Goal: Task Accomplishment & Management: Manage account settings

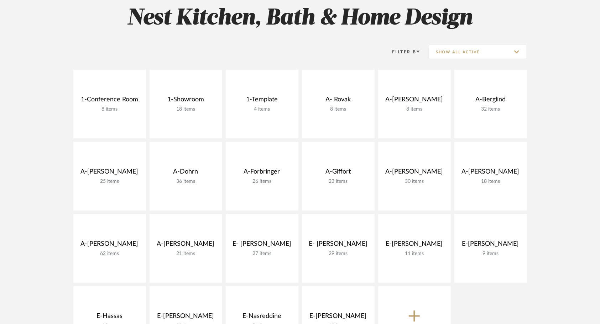
scroll to position [163, 0]
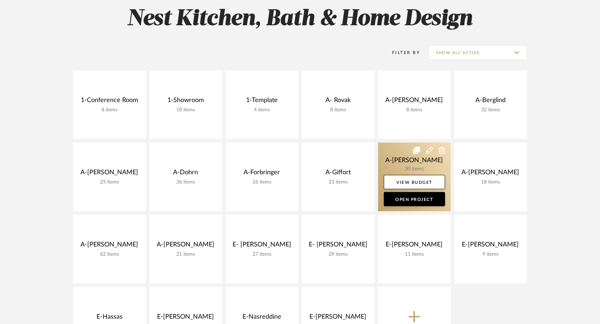
click at [397, 143] on link at bounding box center [414, 177] width 73 height 69
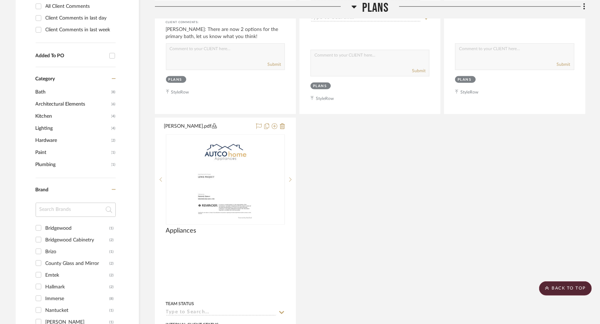
scroll to position [478, 0]
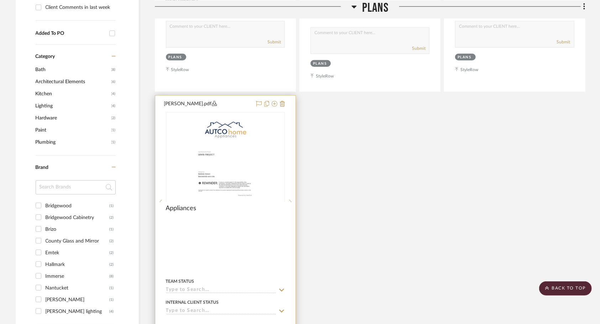
click at [213, 205] on div "Appliances" at bounding box center [225, 213] width 119 height 16
click at [246, 113] on img "0" at bounding box center [225, 157] width 69 height 89
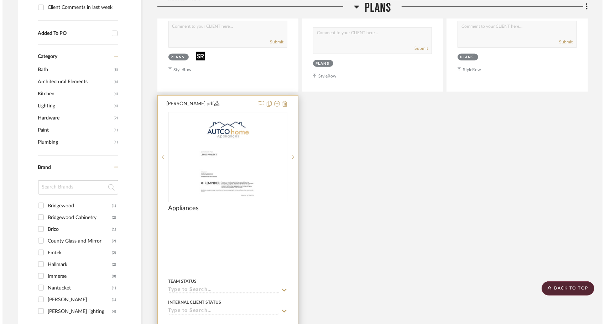
scroll to position [0, 0]
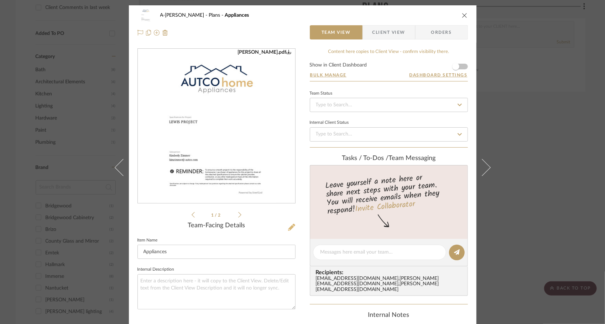
click at [290, 227] on icon at bounding box center [291, 227] width 7 height 7
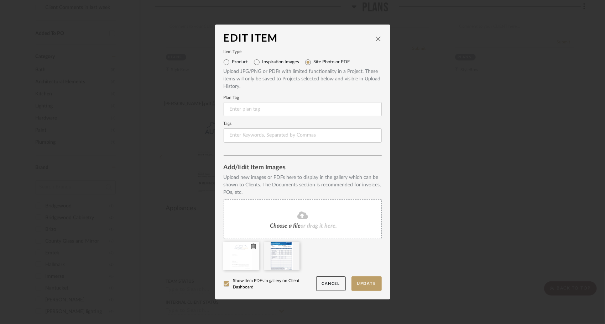
click at [252, 246] on icon at bounding box center [253, 247] width 5 height 6
click at [0, 0] on icon at bounding box center [0, 0] width 0 height 0
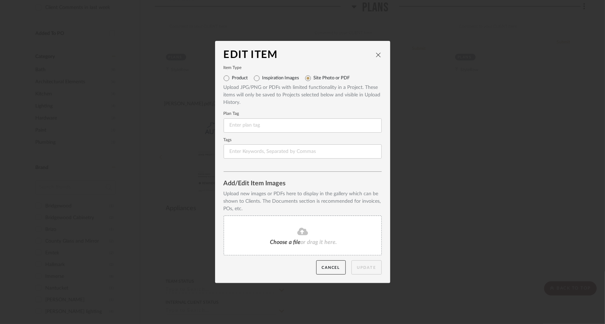
click at [282, 235] on fa-icon at bounding box center [302, 231] width 65 height 9
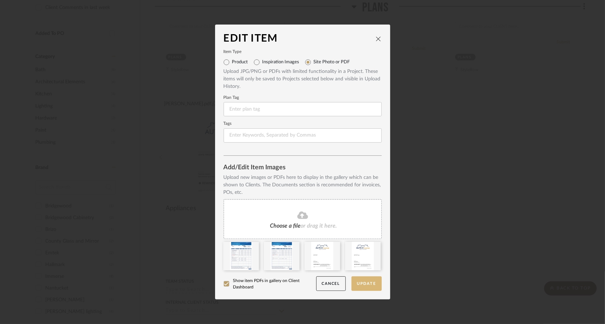
click at [361, 285] on button "Update" at bounding box center [366, 284] width 30 height 15
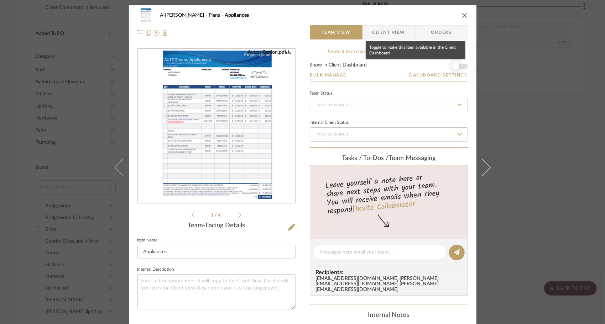
click at [461, 64] on form "Show in Client Dashboard Bulk Manage Dashboard Settings" at bounding box center [389, 72] width 158 height 19
click at [459, 65] on span "button" at bounding box center [456, 67] width 16 height 16
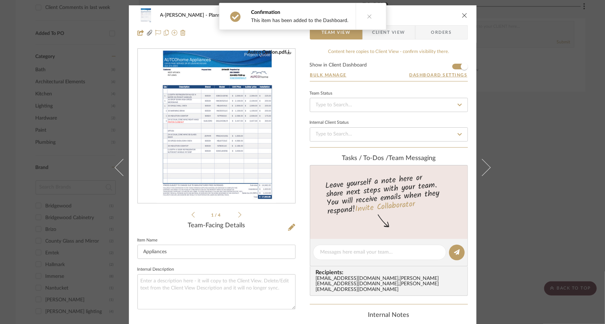
click at [463, 15] on icon "close" at bounding box center [465, 15] width 6 height 6
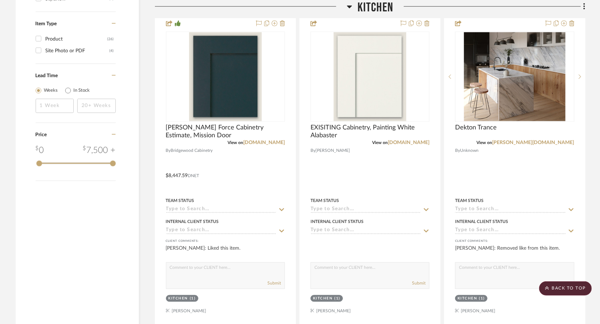
scroll to position [857, 0]
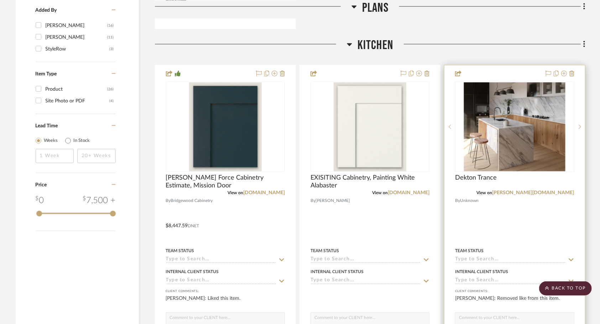
click at [538, 163] on div at bounding box center [514, 222] width 140 height 312
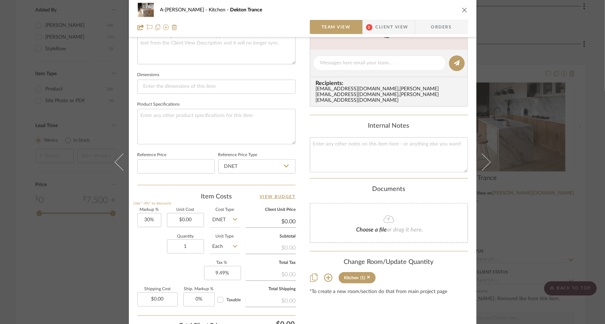
scroll to position [314, 0]
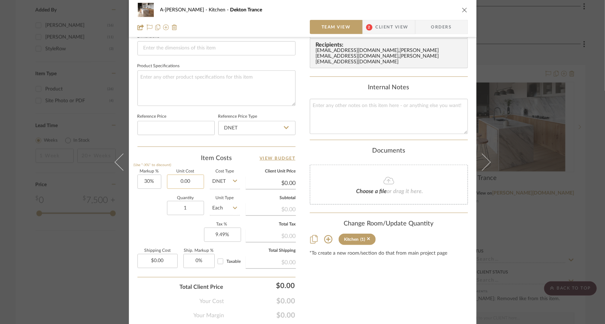
click at [190, 181] on input "0.00" at bounding box center [185, 182] width 37 height 14
type input "$8,405.00"
type input "$10,926.50"
type input "$1,092.65"
click at [188, 183] on input "8405.00" at bounding box center [185, 182] width 37 height 14
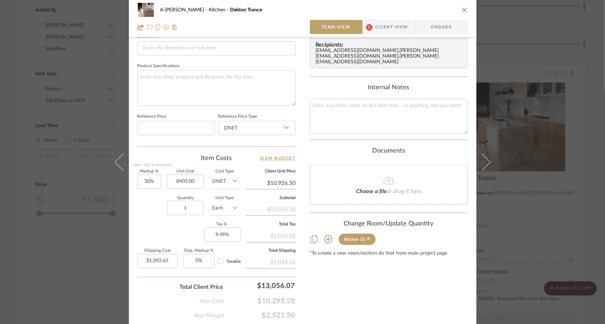
drag, startPoint x: 188, startPoint y: 181, endPoint x: 194, endPoint y: 182, distance: 5.4
click at [194, 182] on input "8405.00" at bounding box center [185, 182] width 37 height 14
type input "$8,405.04"
click at [166, 223] on div "Markup % (Use "-X%" to discount) 30% Unit Cost $8,405.04 Cost Type DNET Client …" at bounding box center [216, 222] width 158 height 104
type input "$10,926.55"
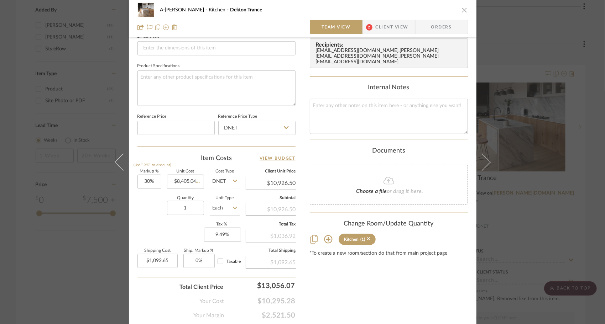
type input "$1,092.66"
type input "1092.66"
click at [381, 291] on div "Content here copies to Client View - confirm visibility there. Show in Client D…" at bounding box center [389, 27] width 158 height 586
type input "$0.00"
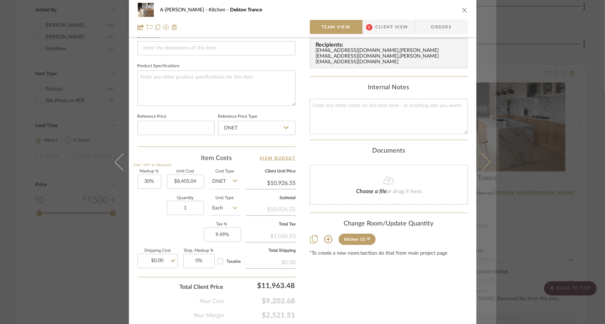
click at [481, 167] on icon at bounding box center [481, 161] width 17 height 17
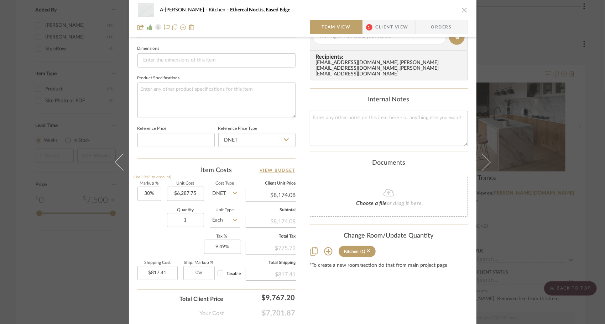
scroll to position [301, 0]
type input "817.41"
click at [166, 276] on input "817.41" at bounding box center [157, 275] width 40 height 14
click at [344, 309] on div "Content here copies to Client View - confirm visibility there. Show in Client D…" at bounding box center [389, 41] width 158 height 586
type input "$0.00"
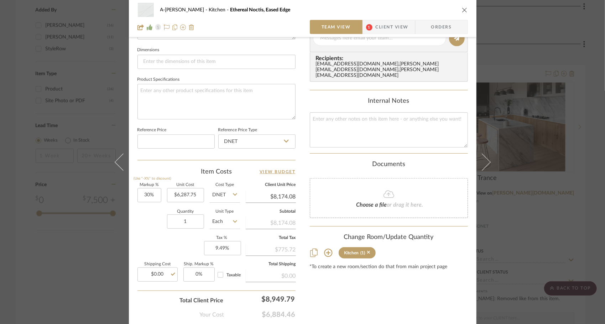
scroll to position [337, 0]
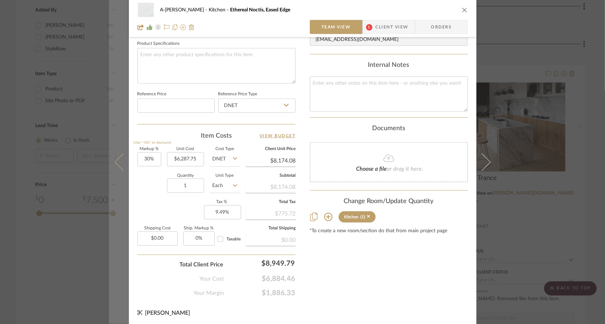
click at [122, 156] on icon at bounding box center [122, 161] width 17 height 17
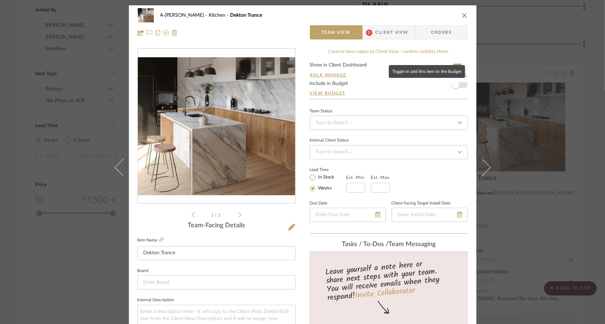
click at [459, 85] on span "button" at bounding box center [456, 85] width 16 height 16
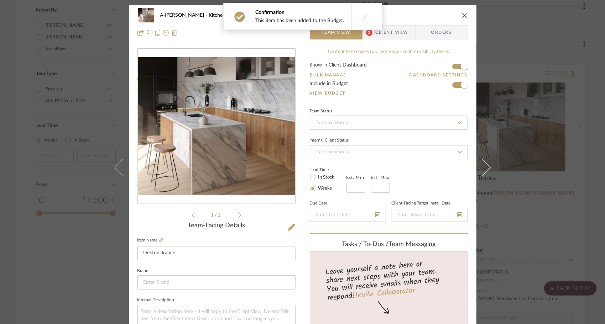
click at [386, 32] on span "Client View" at bounding box center [392, 32] width 33 height 14
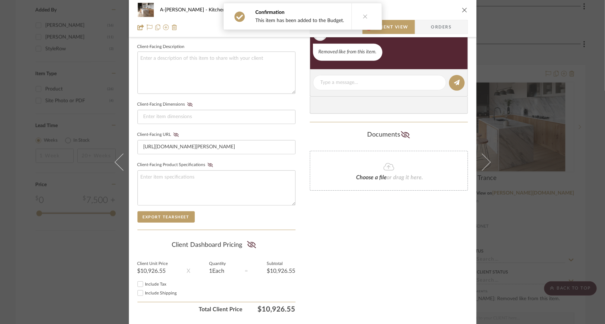
scroll to position [261, 0]
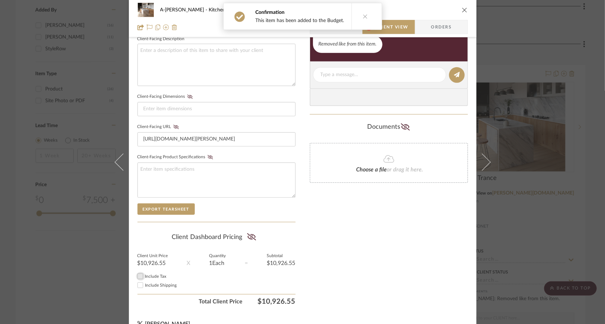
click at [141, 277] on input "Include Tax" at bounding box center [140, 276] width 9 height 9
checkbox input "true"
click at [253, 235] on icon at bounding box center [251, 237] width 9 height 7
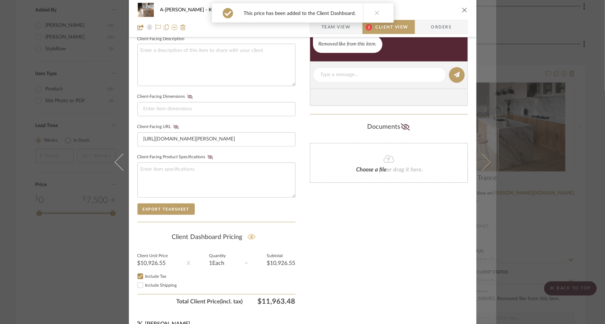
click at [483, 168] on button at bounding box center [486, 162] width 20 height 324
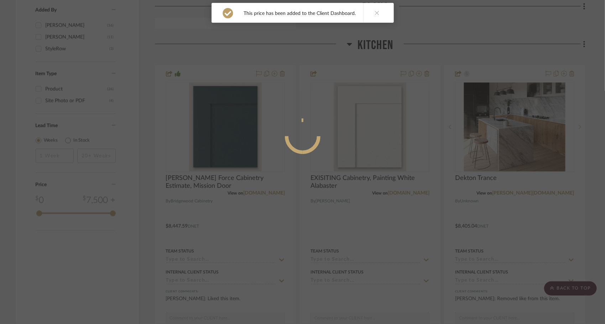
scroll to position [0, 0]
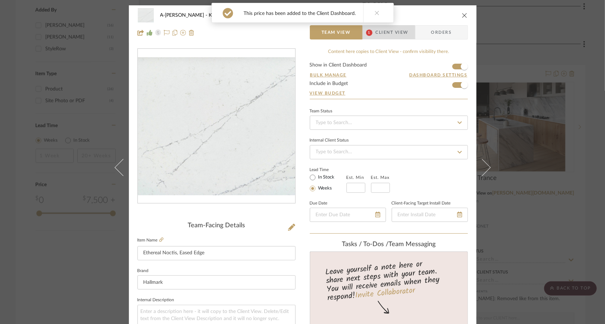
click at [382, 38] on span "Client View" at bounding box center [392, 32] width 33 height 14
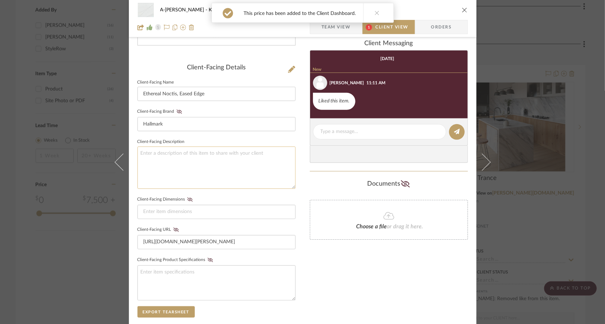
scroll to position [271, 0]
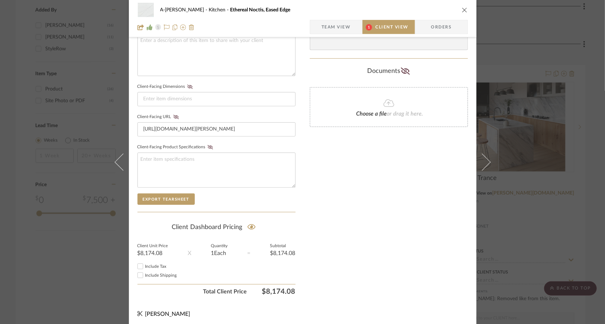
click at [138, 264] on input "Include Tax" at bounding box center [140, 266] width 9 height 9
checkbox input "true"
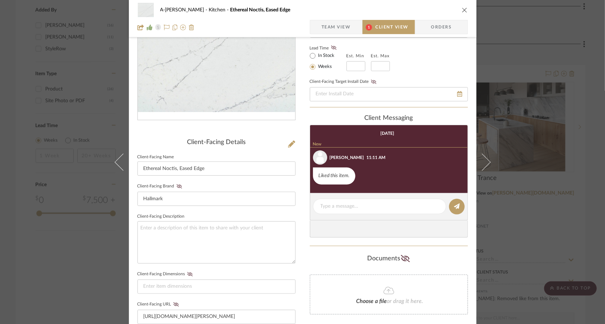
scroll to position [0, 0]
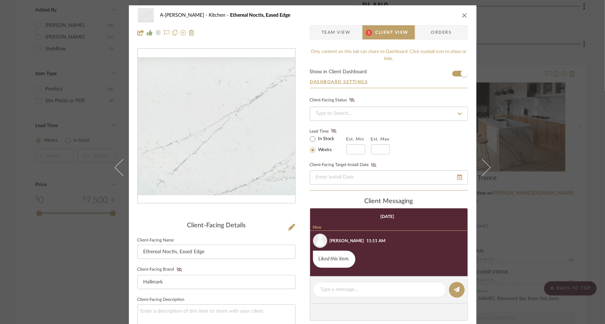
click at [462, 16] on icon "close" at bounding box center [465, 15] width 6 height 6
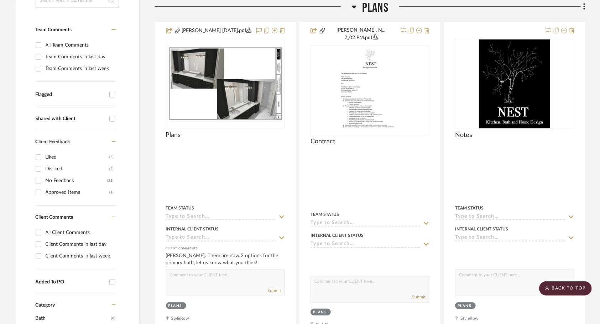
scroll to position [229, 0]
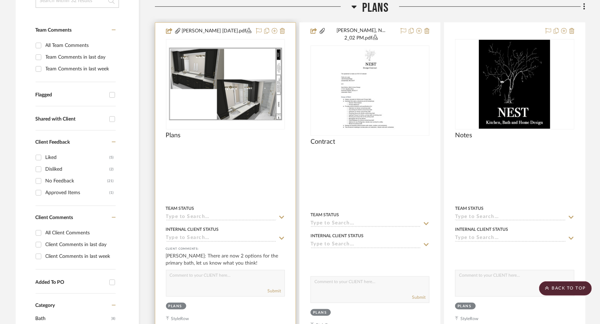
click at [267, 99] on div at bounding box center [225, 182] width 140 height 318
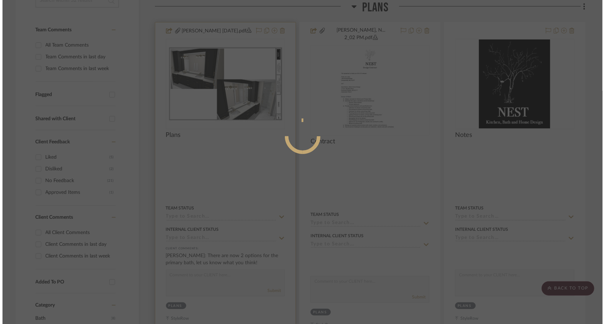
scroll to position [0, 0]
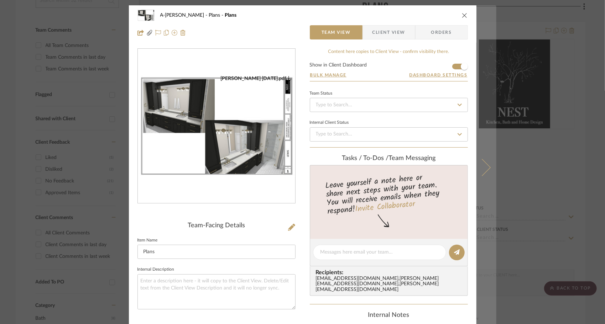
click at [485, 164] on button at bounding box center [486, 167] width 20 height 324
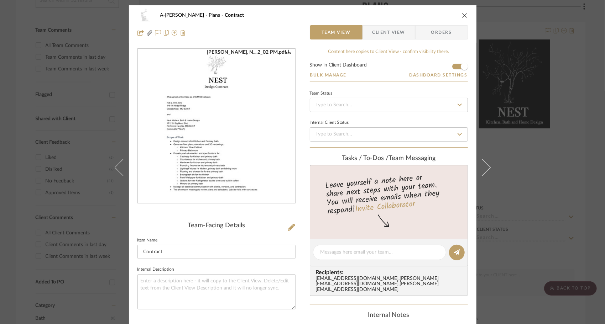
click at [485, 164] on button at bounding box center [486, 167] width 20 height 324
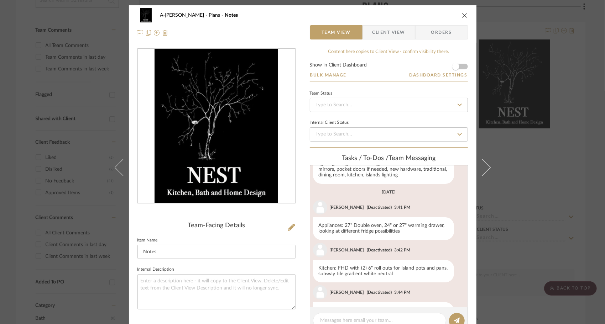
click at [485, 164] on button at bounding box center [486, 167] width 20 height 324
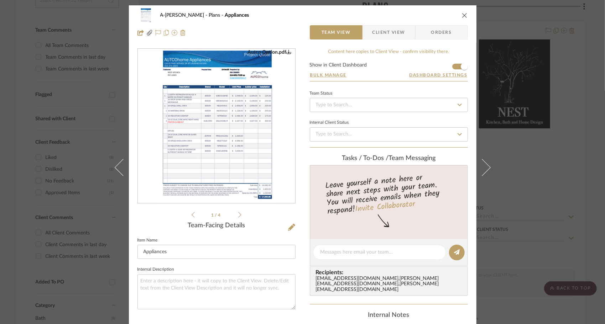
click at [485, 164] on button at bounding box center [486, 167] width 20 height 324
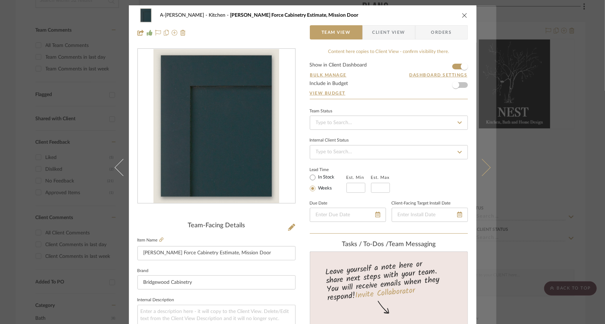
click at [485, 168] on icon at bounding box center [481, 167] width 17 height 17
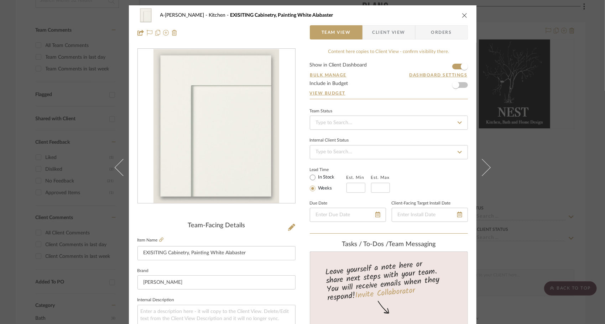
click at [485, 168] on icon at bounding box center [481, 167] width 17 height 17
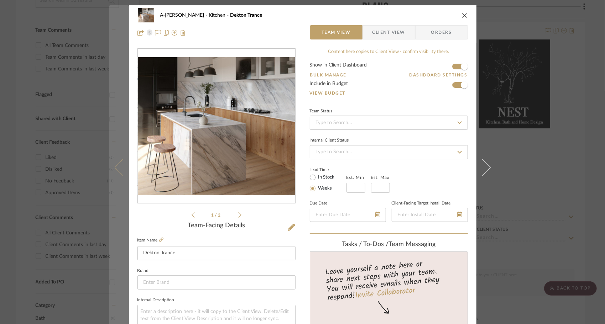
click at [122, 164] on icon at bounding box center [122, 167] width 17 height 17
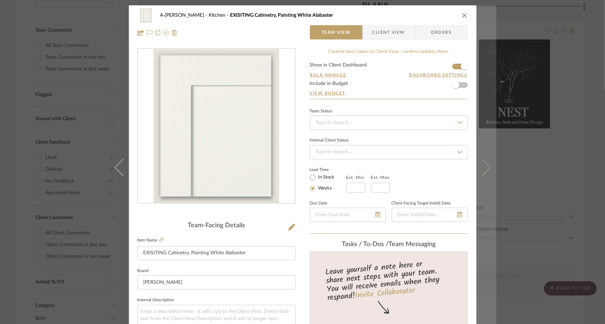
click at [486, 167] on icon at bounding box center [481, 167] width 17 height 17
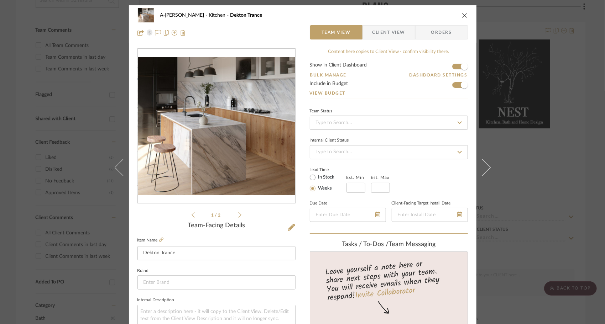
click at [486, 167] on icon at bounding box center [481, 167] width 17 height 17
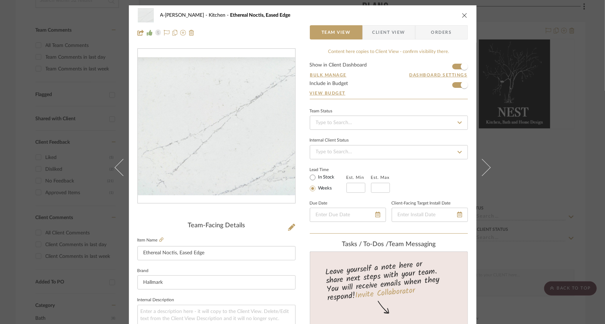
click at [486, 167] on icon at bounding box center [481, 167] width 17 height 17
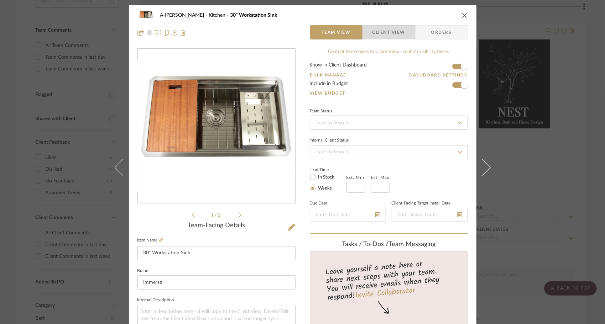
click at [398, 34] on span "Client View" at bounding box center [388, 32] width 33 height 14
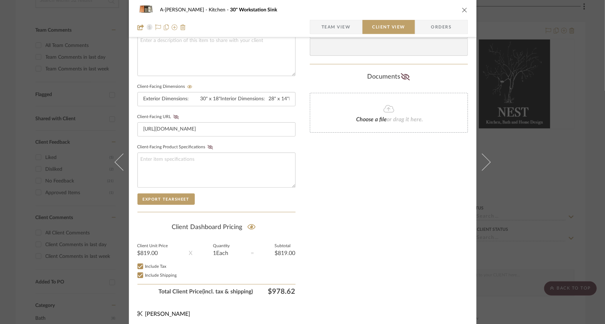
scroll to position [271, 0]
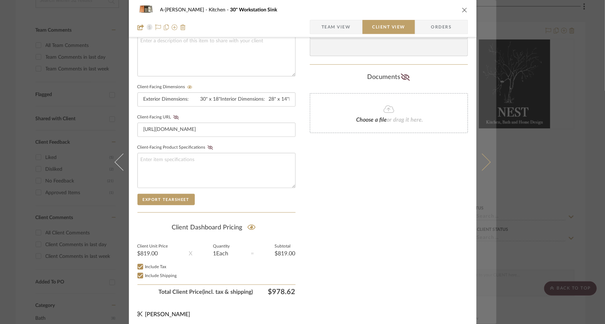
click at [486, 164] on icon at bounding box center [481, 161] width 17 height 17
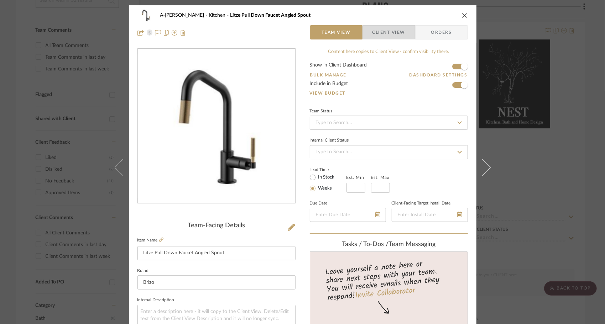
click at [393, 33] on span "Client View" at bounding box center [388, 32] width 33 height 14
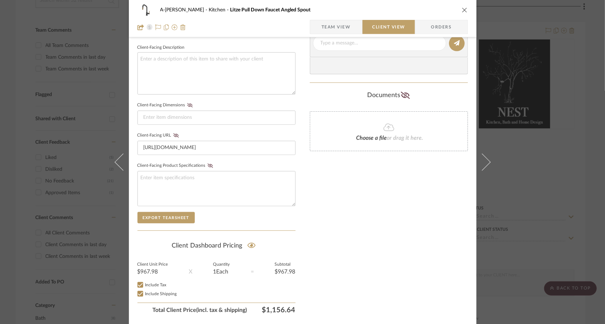
scroll to position [253, 0]
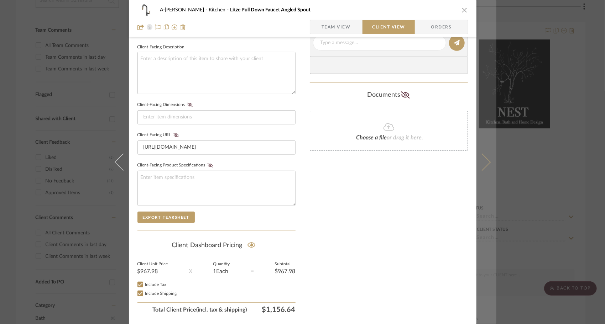
click at [479, 164] on icon at bounding box center [481, 161] width 17 height 17
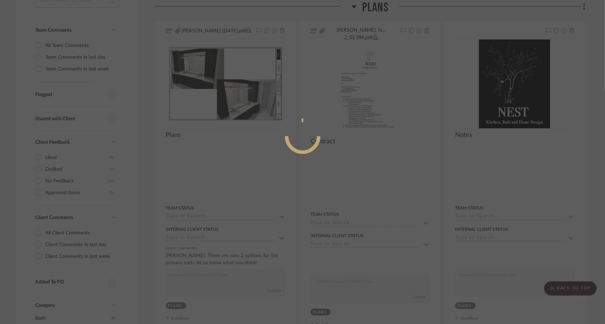
scroll to position [0, 0]
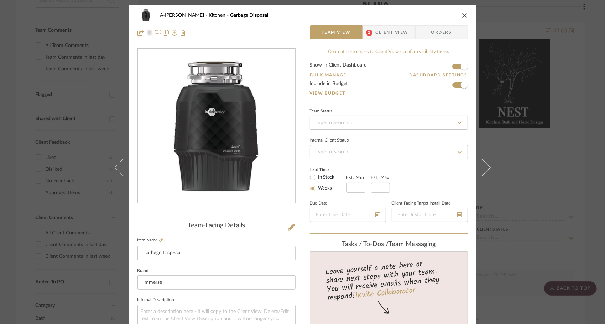
click at [392, 35] on span "Client View" at bounding box center [392, 32] width 33 height 14
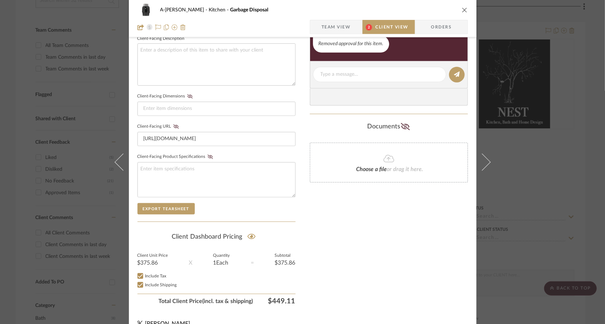
scroll to position [262, 0]
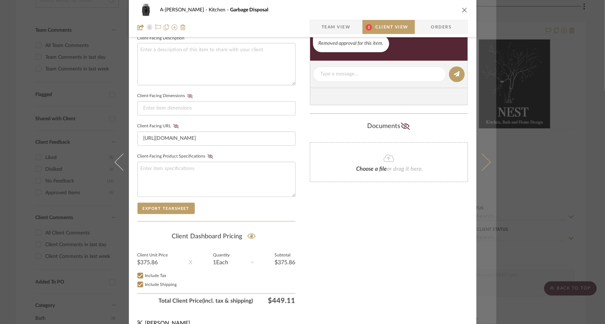
click at [484, 162] on icon at bounding box center [481, 161] width 17 height 17
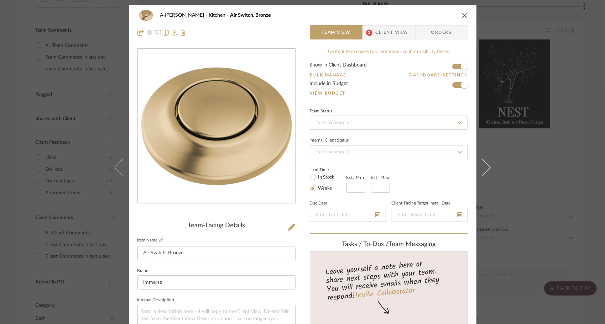
click at [396, 36] on span "Client View" at bounding box center [392, 32] width 33 height 14
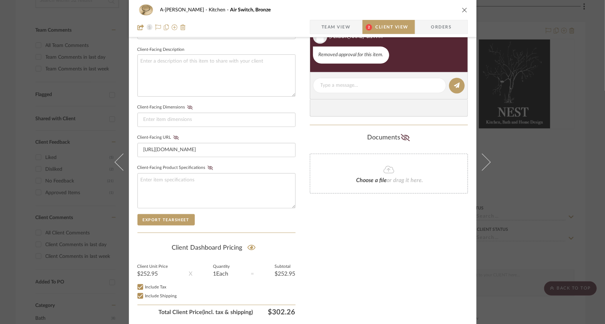
scroll to position [263, 0]
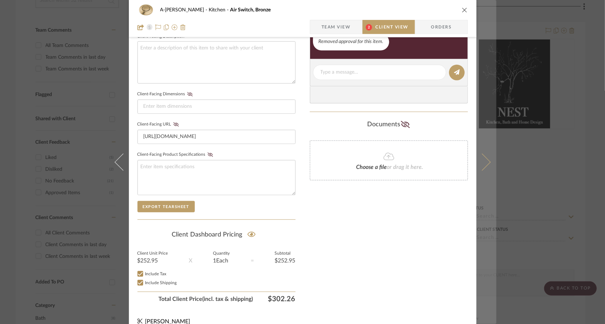
click at [485, 164] on icon at bounding box center [481, 161] width 17 height 17
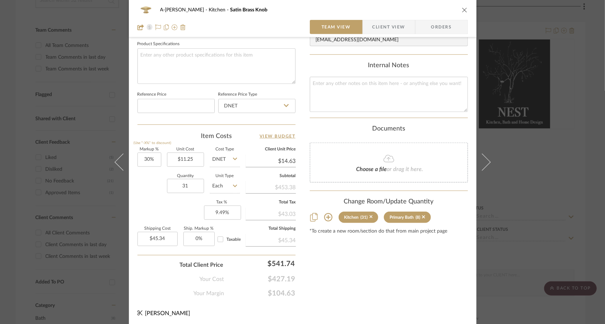
scroll to position [337, 0]
click at [399, 22] on span "Client View" at bounding box center [388, 27] width 33 height 14
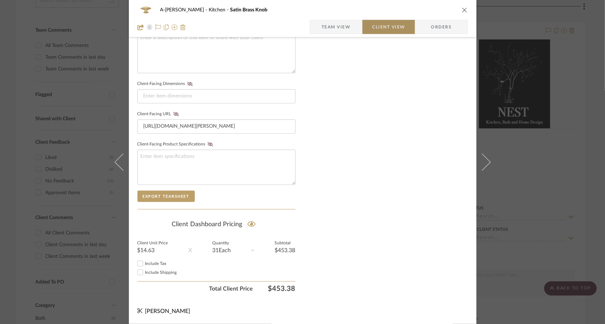
scroll to position [271, 0]
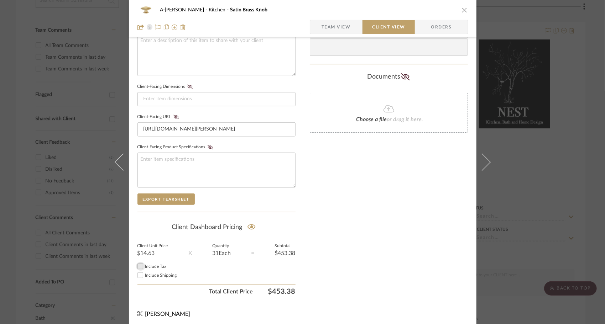
click at [142, 262] on div at bounding box center [140, 266] width 9 height 9
checkbox input "true"
click at [145, 273] on span "Include Shipping" at bounding box center [161, 275] width 32 height 4
click at [143, 271] on input "Include Shipping" at bounding box center [140, 275] width 9 height 9
checkbox input "true"
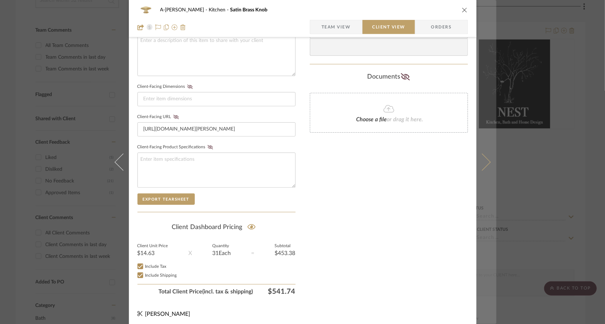
click at [487, 167] on button at bounding box center [486, 162] width 20 height 324
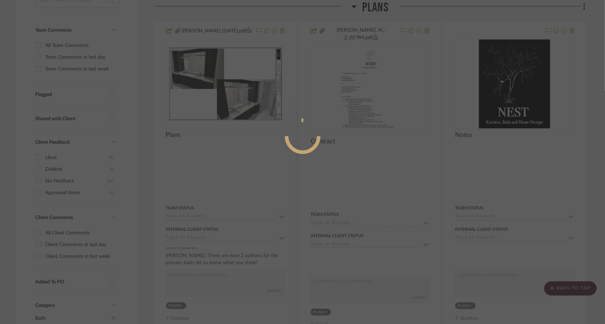
scroll to position [0, 0]
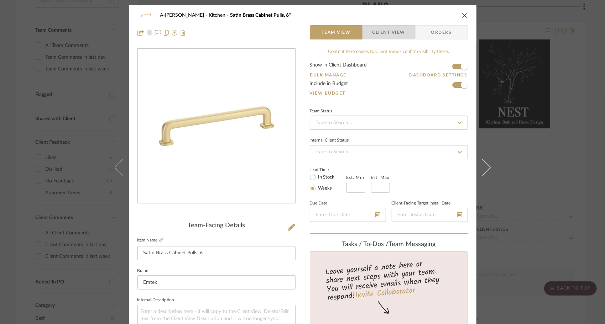
click at [397, 27] on span "Client View" at bounding box center [388, 32] width 33 height 14
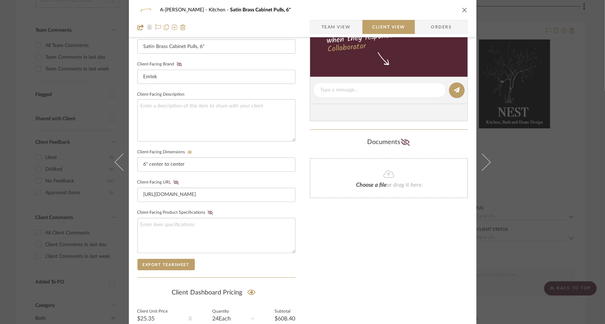
scroll to position [271, 0]
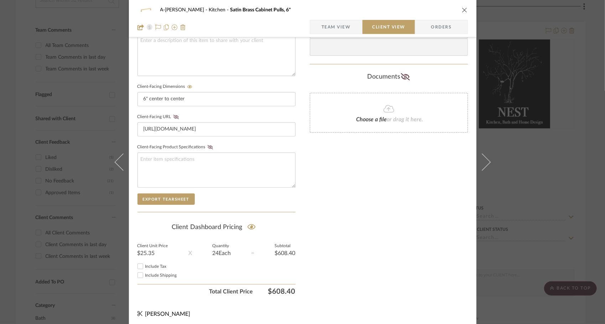
click at [136, 265] on input "Include Tax" at bounding box center [140, 266] width 9 height 9
checkbox input "true"
click at [137, 274] on input "Include Shipping" at bounding box center [140, 275] width 9 height 9
checkbox input "true"
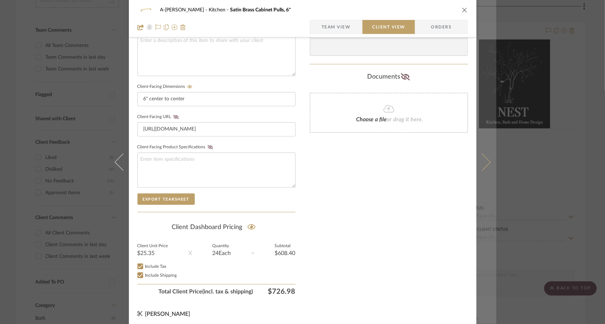
click at [482, 157] on icon at bounding box center [481, 161] width 17 height 17
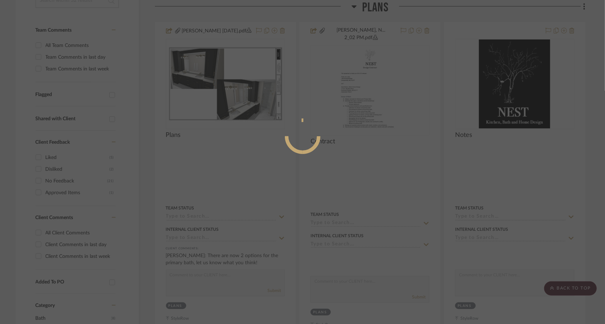
scroll to position [0, 0]
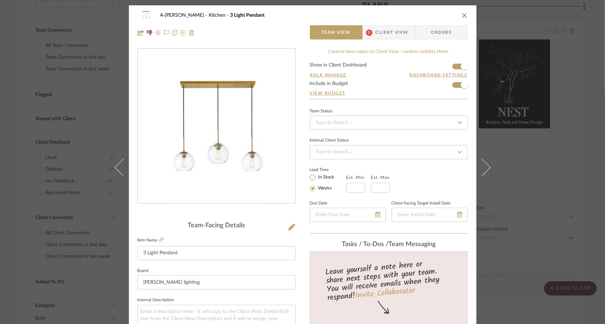
click at [462, 17] on icon "close" at bounding box center [465, 15] width 6 height 6
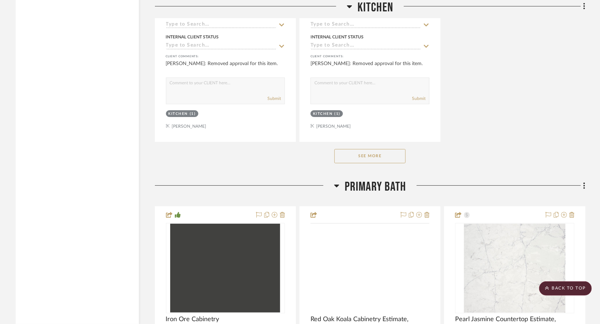
scroll to position [1725, 0]
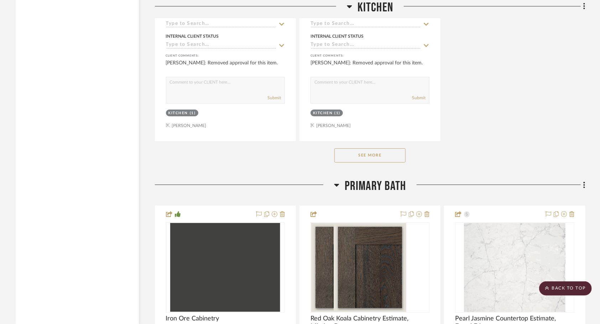
click at [383, 148] on button "See More" at bounding box center [369, 155] width 71 height 14
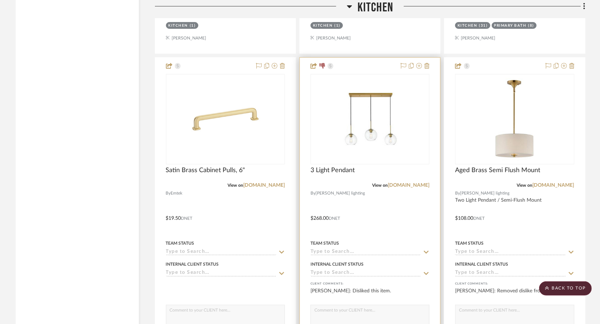
scroll to position [1779, 0]
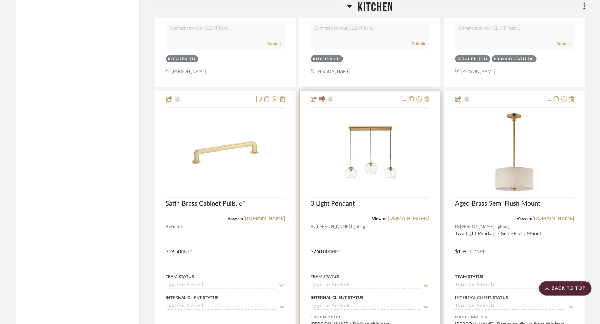
click at [429, 96] on icon at bounding box center [426, 99] width 5 height 6
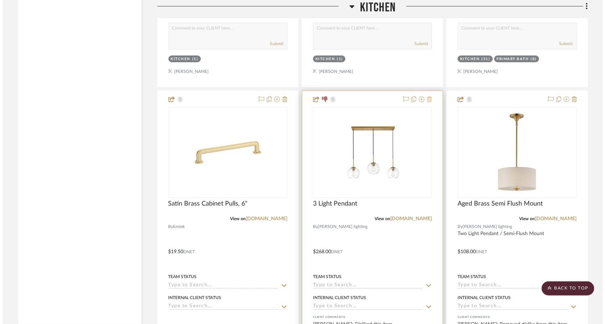
scroll to position [0, 0]
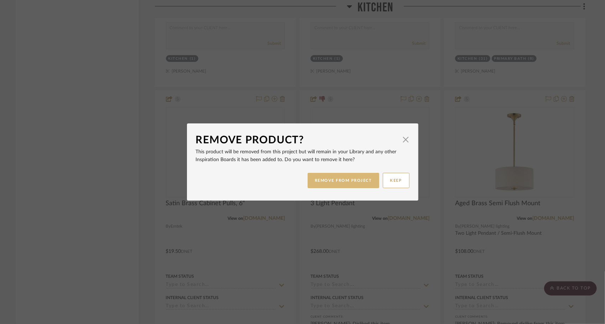
click at [359, 177] on button "REMOVE FROM PROJECT" at bounding box center [344, 180] width 72 height 15
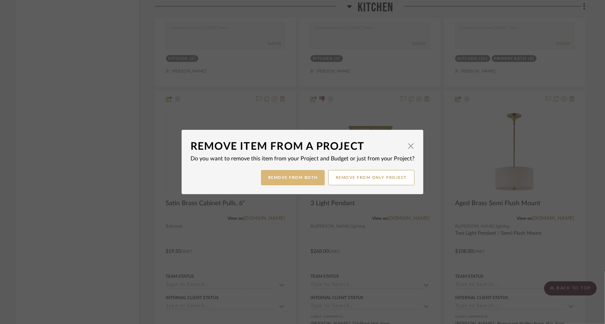
click at [301, 182] on button "Remove from Both" at bounding box center [293, 177] width 64 height 15
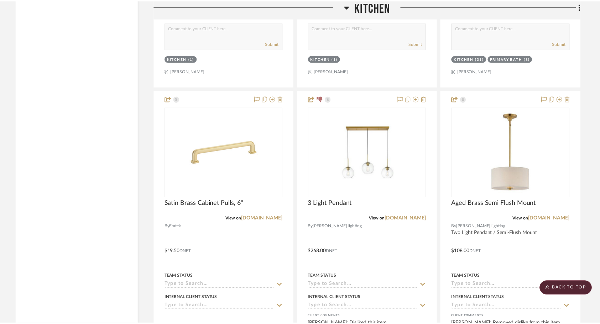
scroll to position [1779, 0]
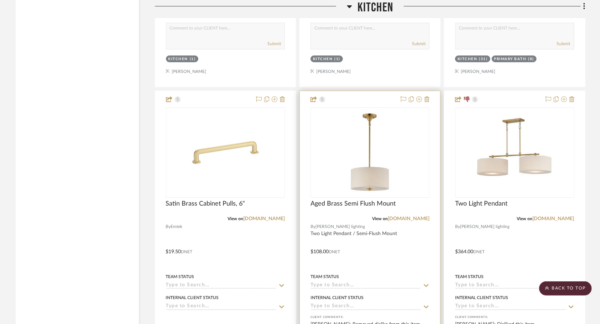
click at [391, 186] on div at bounding box center [370, 247] width 140 height 312
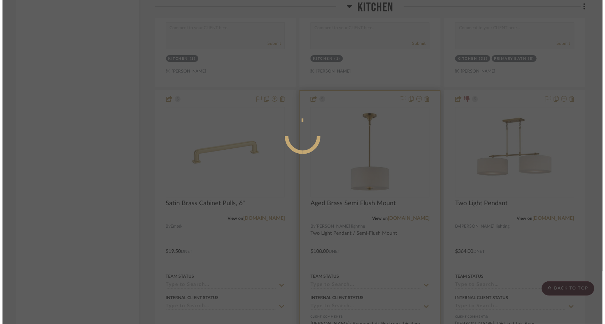
scroll to position [0, 0]
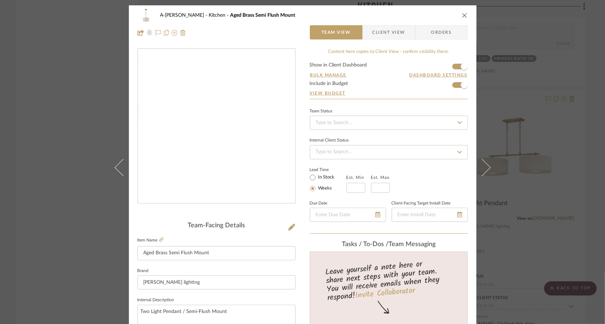
click at [242, 115] on img "0" at bounding box center [216, 126] width 155 height 155
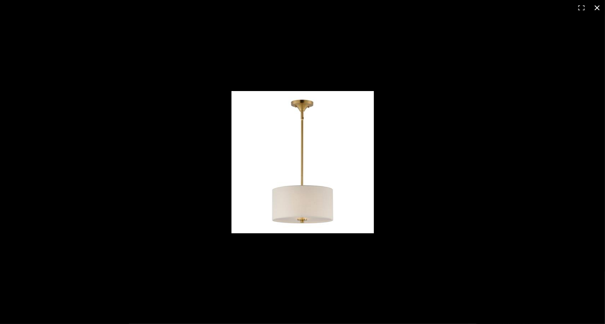
click at [595, 7] on button at bounding box center [597, 8] width 16 height 16
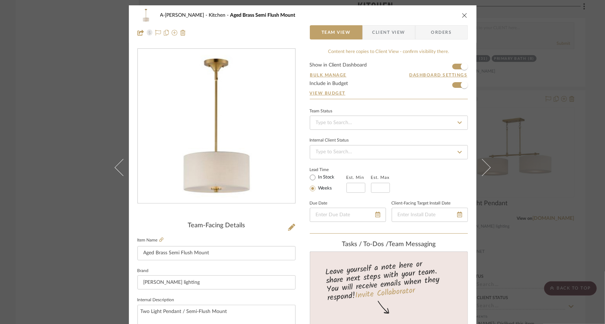
click at [383, 33] on span "Client View" at bounding box center [388, 32] width 33 height 14
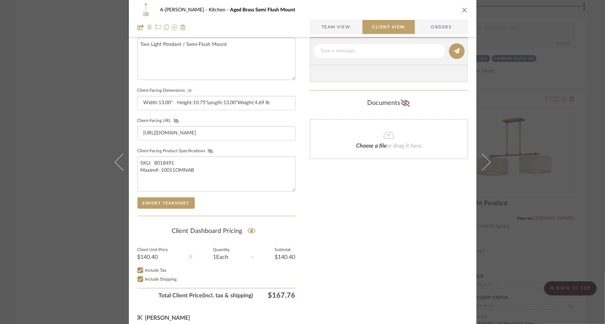
scroll to position [267, 0]
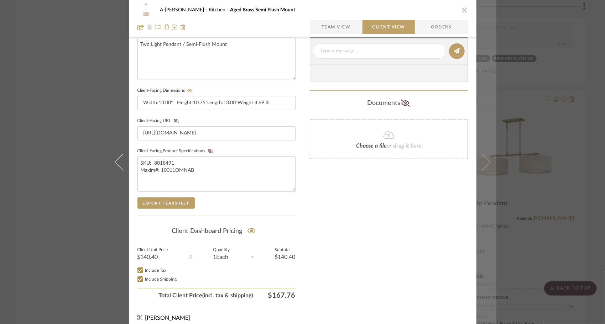
click at [475, 159] on icon at bounding box center [481, 161] width 17 height 17
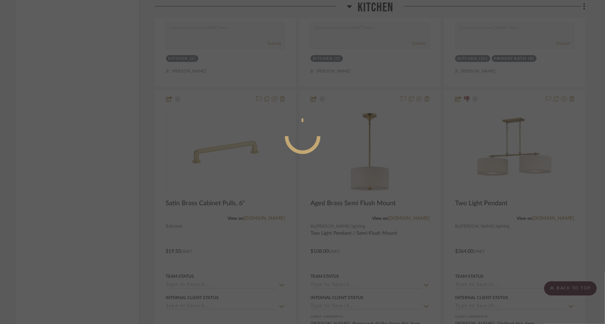
scroll to position [0, 0]
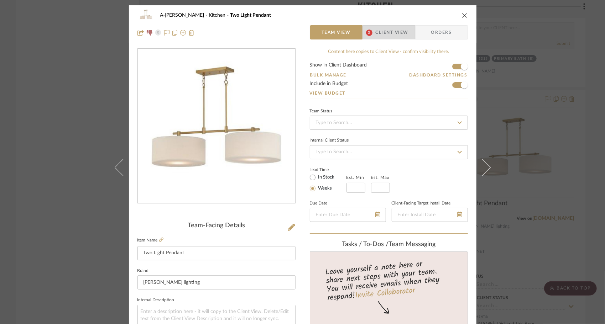
click at [386, 33] on span "Client View" at bounding box center [392, 32] width 33 height 14
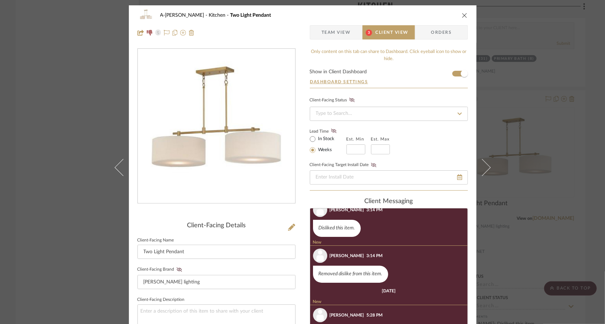
click at [459, 14] on div "A-[PERSON_NAME] Kitchen Two Light Pendant" at bounding box center [302, 15] width 330 height 14
click at [464, 16] on icon "close" at bounding box center [465, 15] width 6 height 6
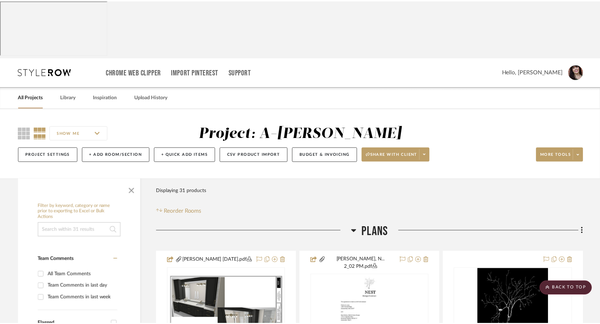
scroll to position [1779, 0]
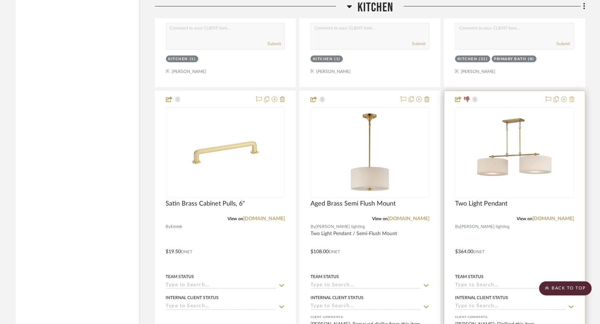
click at [573, 96] on icon at bounding box center [571, 99] width 5 height 6
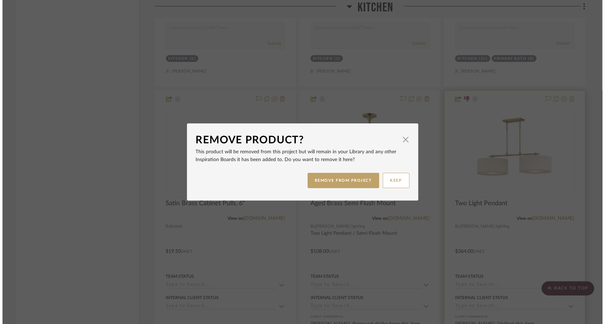
scroll to position [0, 0]
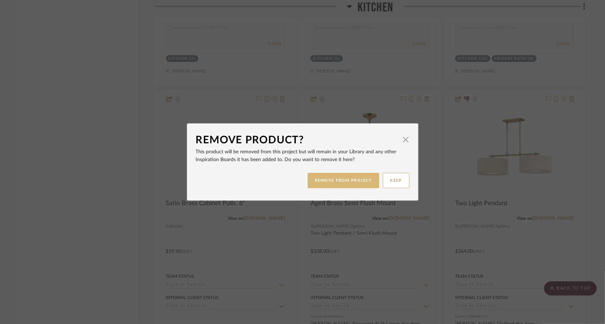
click at [365, 175] on button "REMOVE FROM PROJECT" at bounding box center [344, 180] width 72 height 15
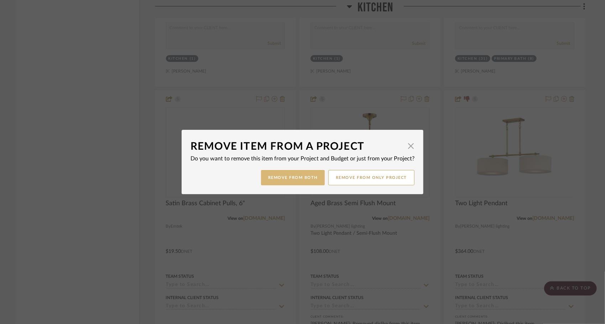
click at [305, 179] on button "Remove from Both" at bounding box center [293, 177] width 64 height 15
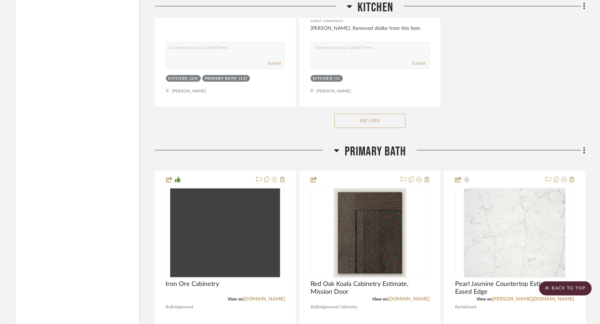
scroll to position [2160, 0]
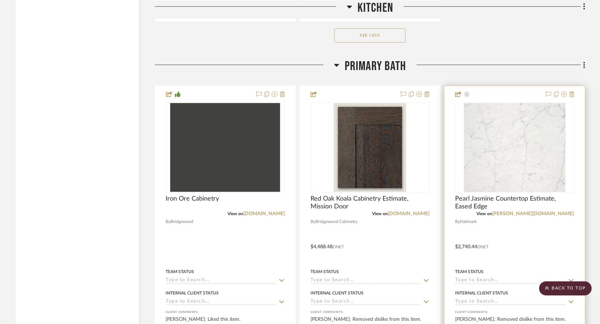
click at [527, 173] on div at bounding box center [514, 242] width 140 height 312
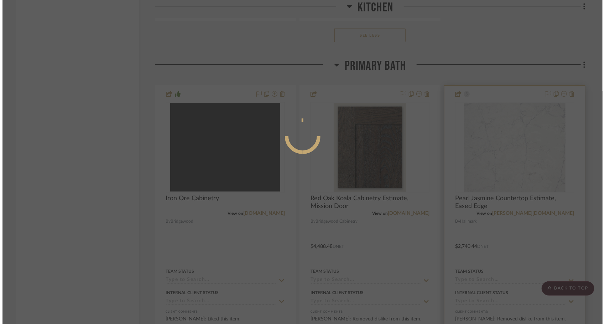
scroll to position [0, 0]
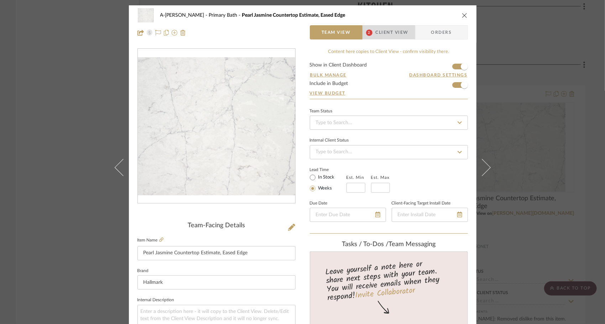
click at [384, 32] on span "Client View" at bounding box center [392, 32] width 33 height 14
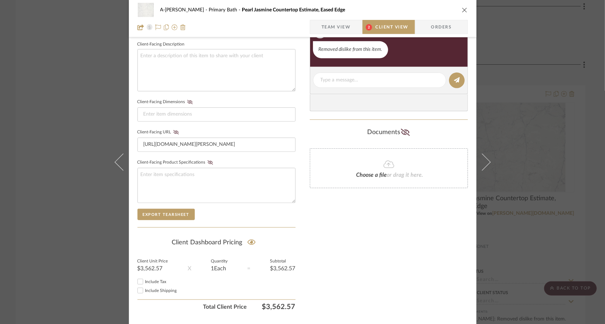
scroll to position [256, 0]
click at [139, 281] on input "Include Tax" at bounding box center [140, 281] width 9 height 9
checkbox input "true"
click at [321, 25] on span "Team View" at bounding box center [335, 27] width 29 height 14
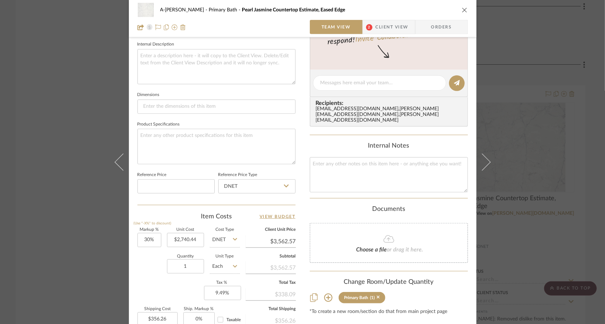
scroll to position [337, 0]
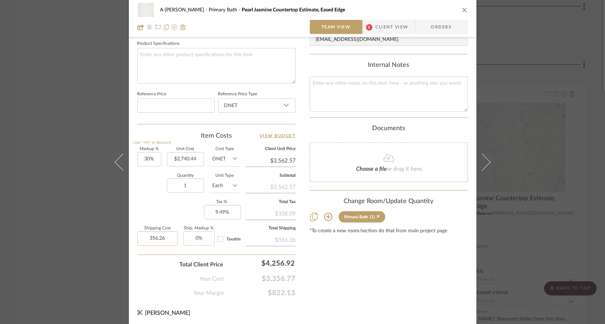
click at [167, 236] on input "356.26" at bounding box center [157, 239] width 40 height 14
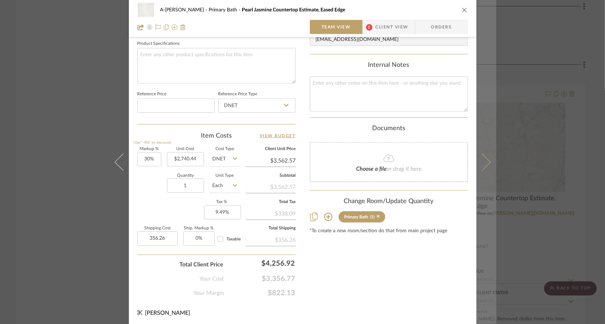
type input "$356.26"
click at [488, 159] on button at bounding box center [486, 162] width 20 height 324
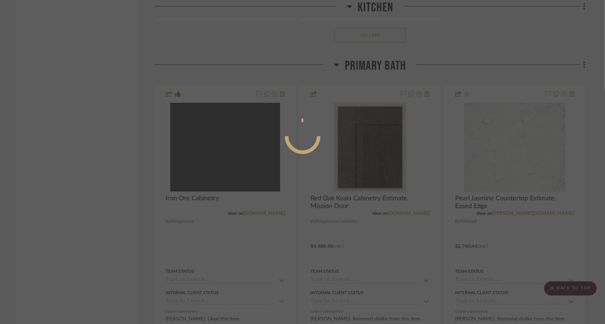
scroll to position [0, 0]
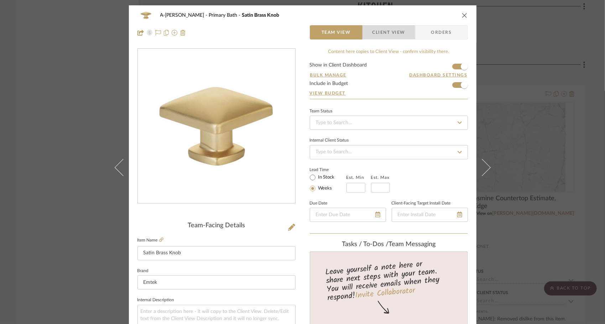
click at [389, 31] on span "Client View" at bounding box center [388, 32] width 33 height 14
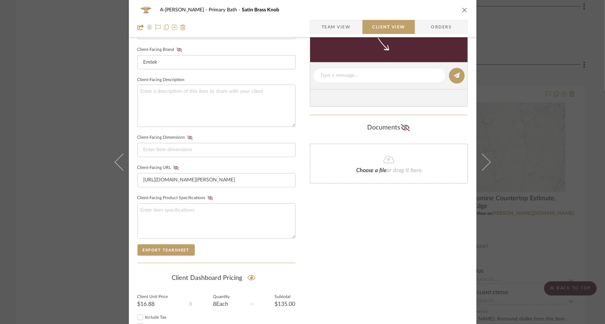
scroll to position [271, 0]
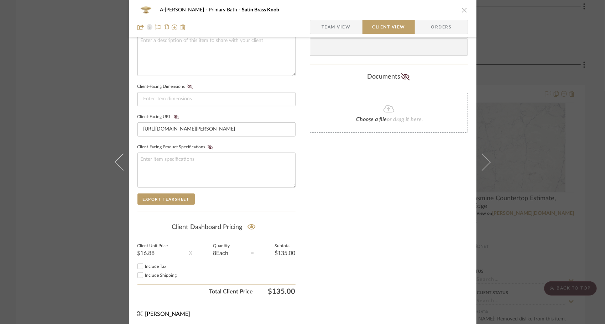
click at [137, 266] on input "Include Tax" at bounding box center [140, 266] width 9 height 9
checkbox input "true"
click at [137, 271] on input "Include Shipping" at bounding box center [140, 275] width 9 height 9
checkbox input "true"
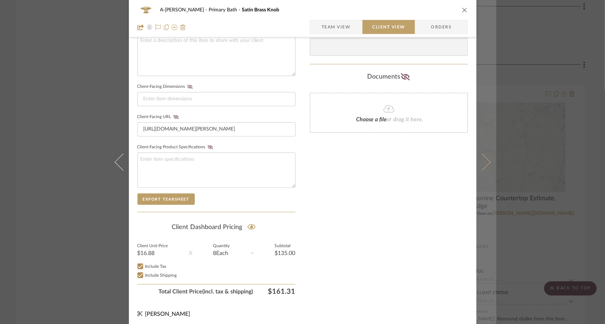
click at [479, 167] on icon at bounding box center [481, 161] width 17 height 17
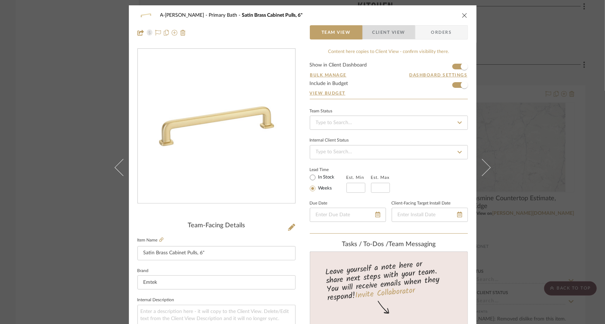
click at [373, 34] on span "Client View" at bounding box center [388, 32] width 33 height 14
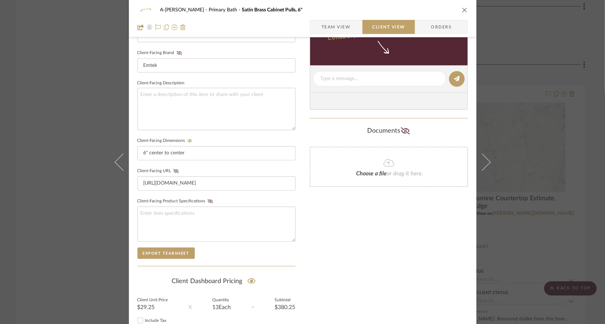
scroll to position [271, 0]
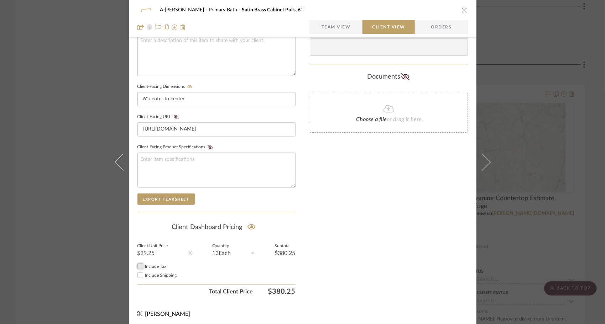
click at [137, 267] on input "Include Tax" at bounding box center [140, 266] width 9 height 9
checkbox input "true"
click at [138, 273] on input "Include Shipping" at bounding box center [140, 275] width 9 height 9
checkbox input "true"
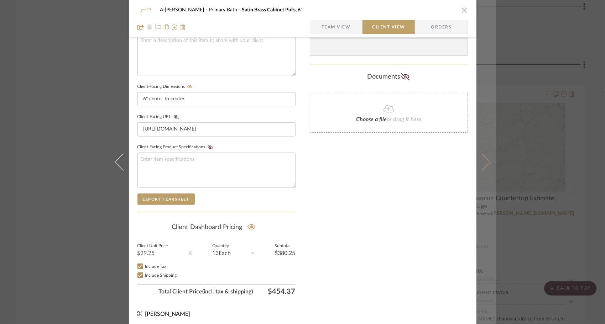
click at [486, 161] on icon at bounding box center [481, 161] width 17 height 17
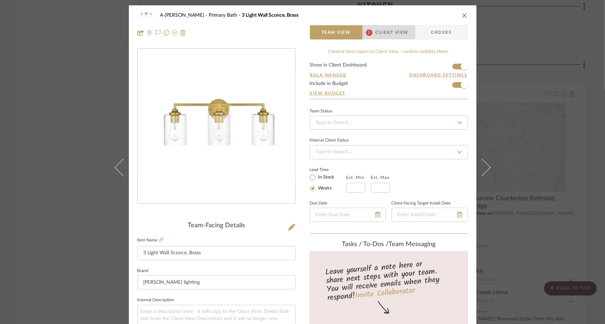
click at [387, 35] on span "Client View" at bounding box center [392, 32] width 33 height 14
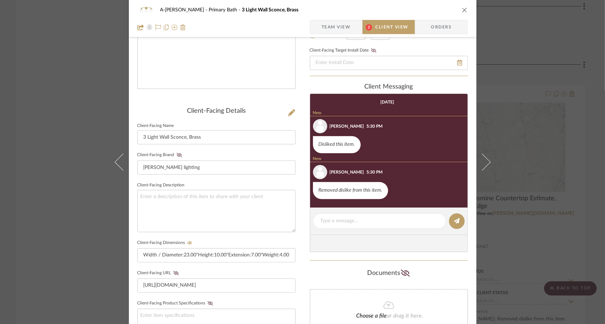
scroll to position [93, 0]
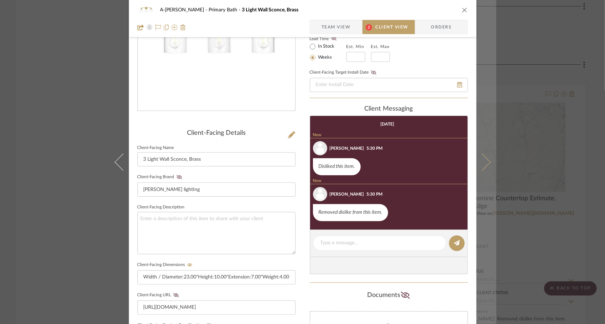
click at [483, 167] on button at bounding box center [486, 162] width 20 height 324
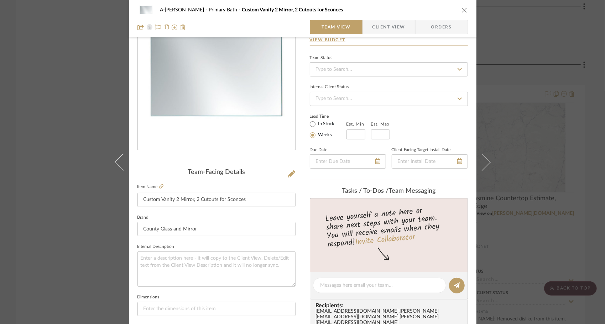
scroll to position [0, 0]
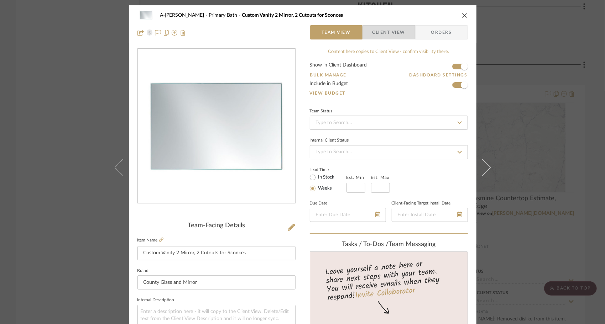
click at [403, 35] on span "Client View" at bounding box center [389, 32] width 52 height 14
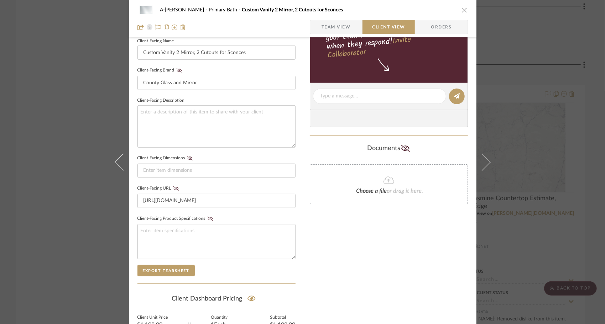
scroll to position [271, 0]
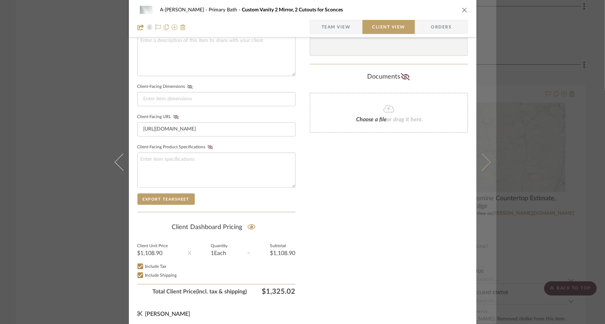
click at [481, 159] on icon at bounding box center [481, 161] width 17 height 17
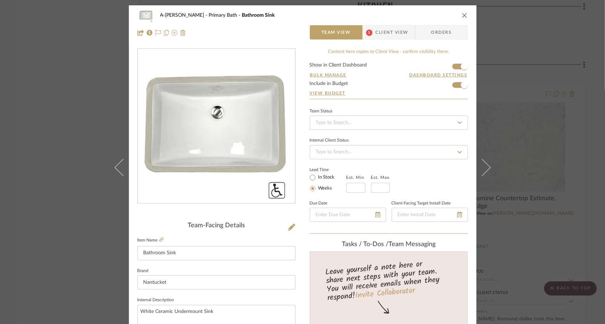
click at [389, 35] on span "Client View" at bounding box center [392, 32] width 33 height 14
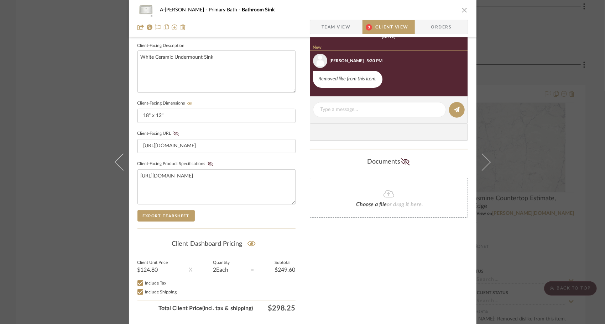
scroll to position [254, 0]
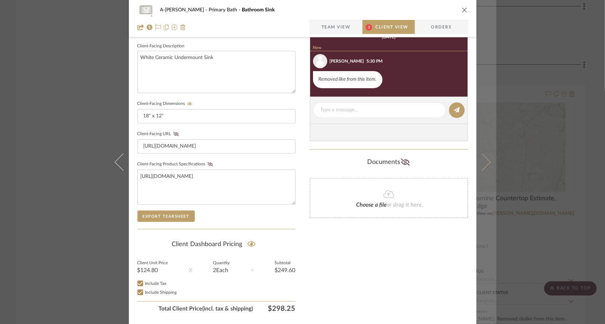
click at [482, 158] on icon at bounding box center [481, 161] width 17 height 17
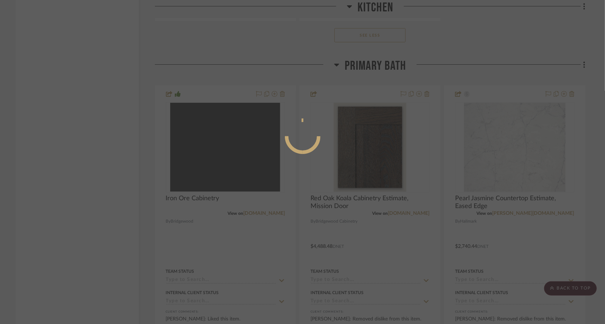
scroll to position [0, 0]
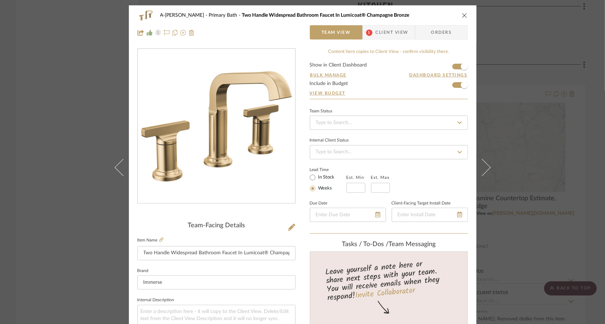
click at [395, 32] on span "Client View" at bounding box center [392, 32] width 33 height 14
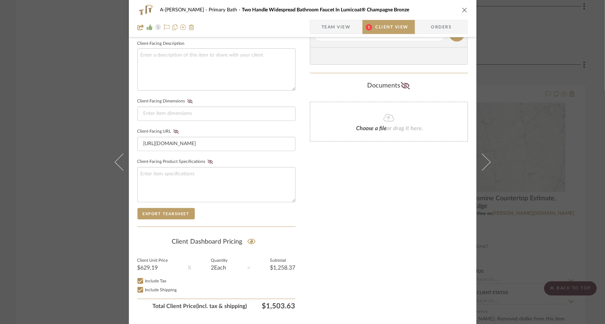
scroll to position [271, 0]
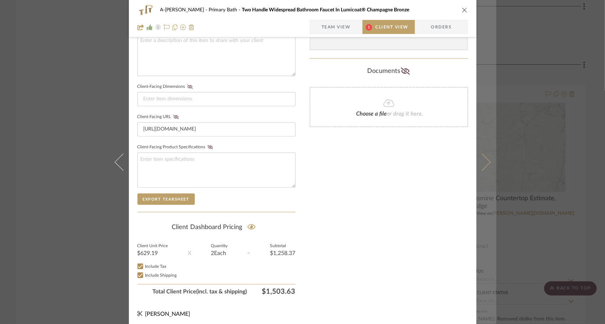
click at [488, 158] on button at bounding box center [486, 162] width 20 height 324
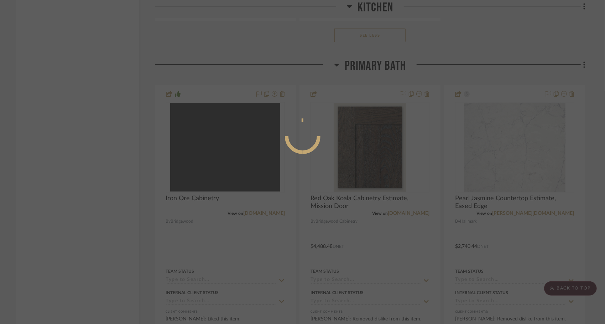
scroll to position [0, 0]
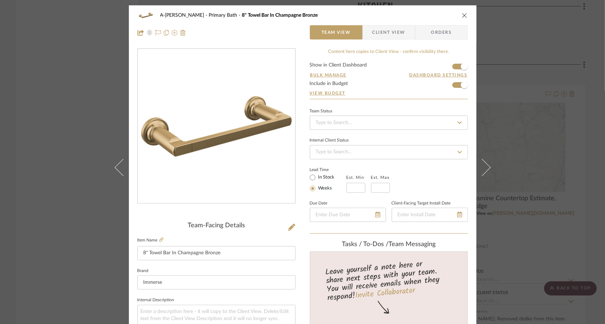
click at [394, 32] on span "Client View" at bounding box center [388, 32] width 33 height 14
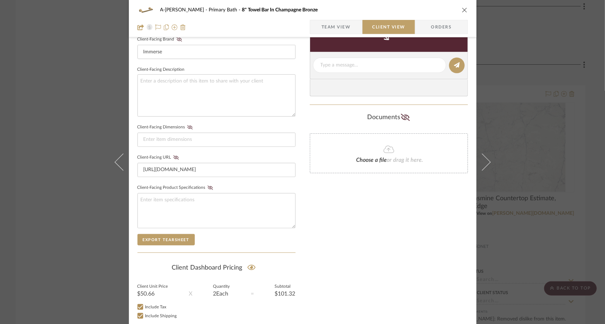
scroll to position [231, 0]
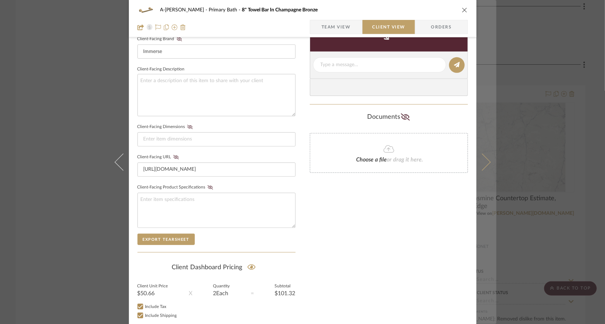
click at [484, 160] on icon at bounding box center [481, 161] width 17 height 17
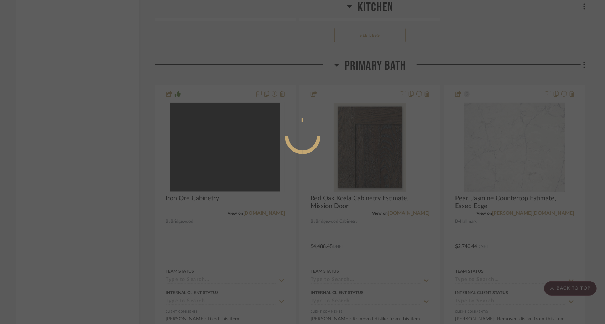
scroll to position [0, 0]
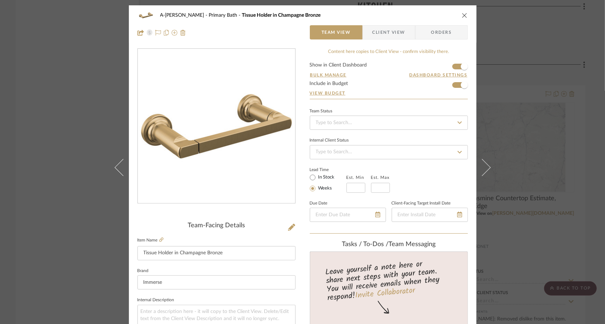
click at [381, 35] on span "Client View" at bounding box center [388, 32] width 33 height 14
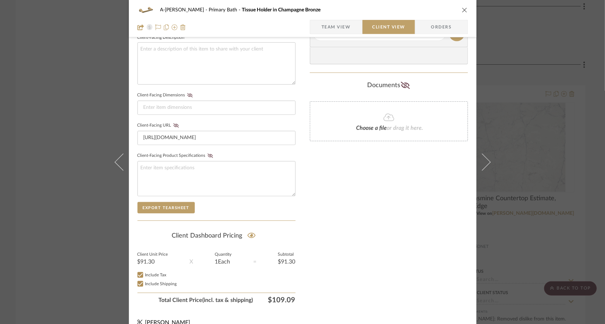
scroll to position [271, 0]
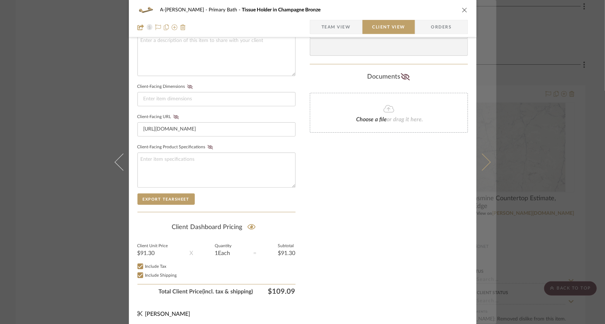
click at [477, 159] on icon at bounding box center [481, 161] width 17 height 17
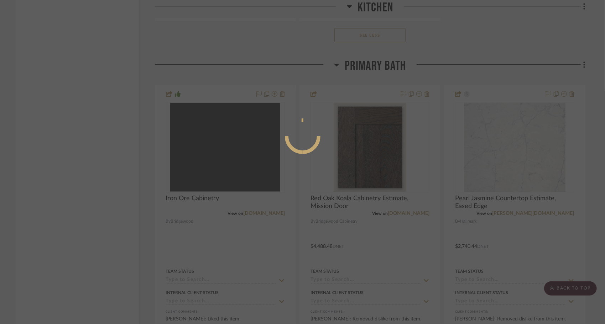
scroll to position [0, 0]
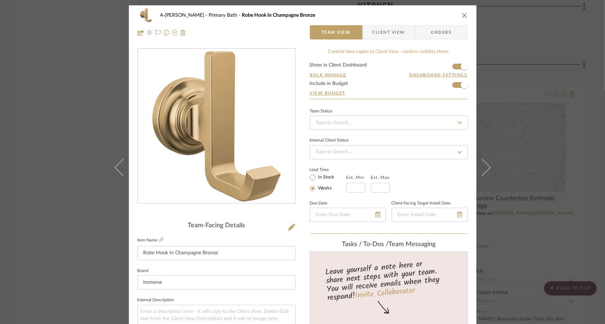
click at [374, 34] on span "Client View" at bounding box center [388, 32] width 33 height 14
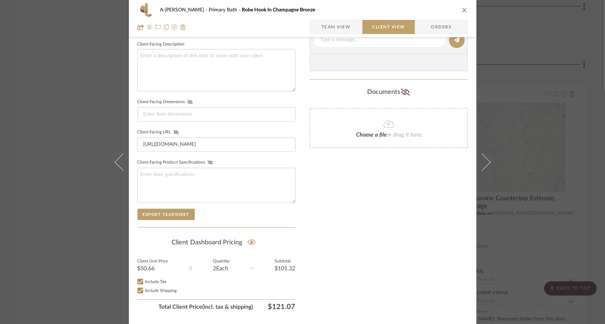
scroll to position [271, 0]
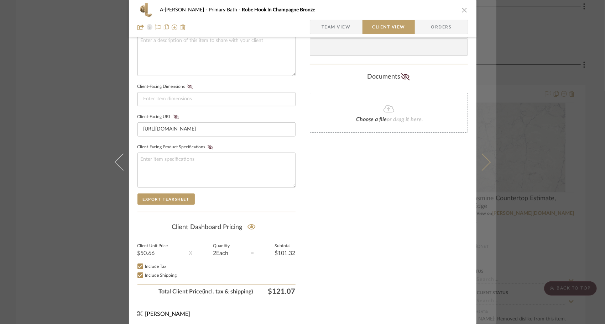
click at [481, 167] on icon at bounding box center [481, 161] width 17 height 17
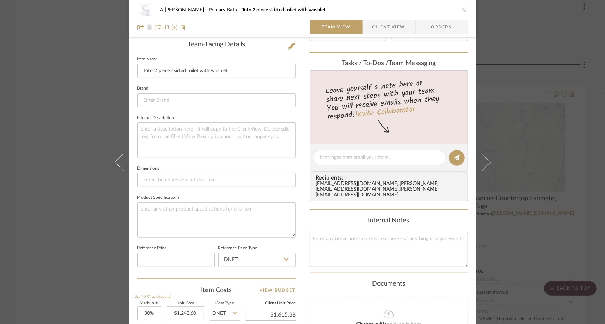
scroll to position [0, 0]
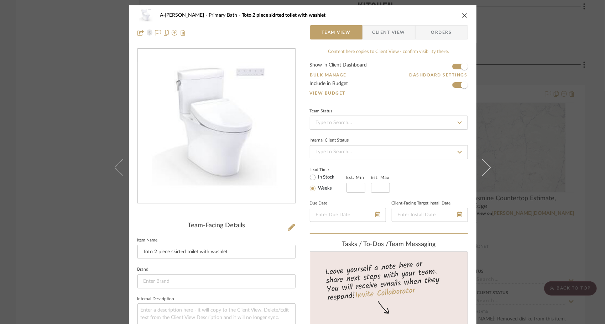
click at [390, 37] on span "Client View" at bounding box center [388, 32] width 33 height 14
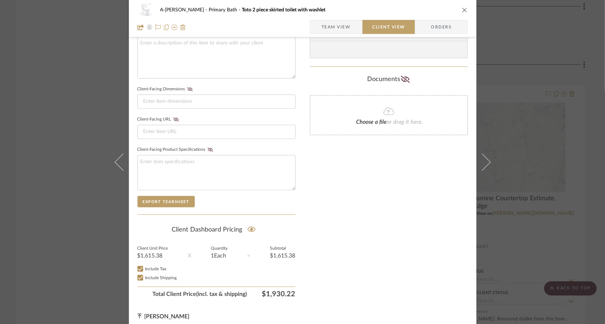
scroll to position [271, 0]
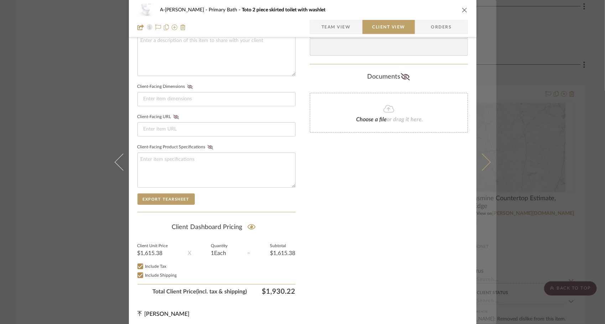
click at [483, 164] on icon at bounding box center [481, 161] width 17 height 17
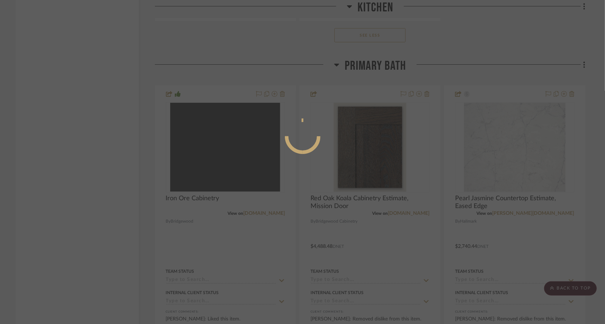
scroll to position [0, 0]
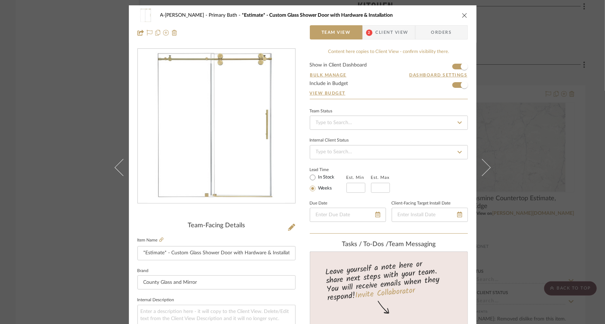
click at [383, 34] on span "Client View" at bounding box center [392, 32] width 33 height 14
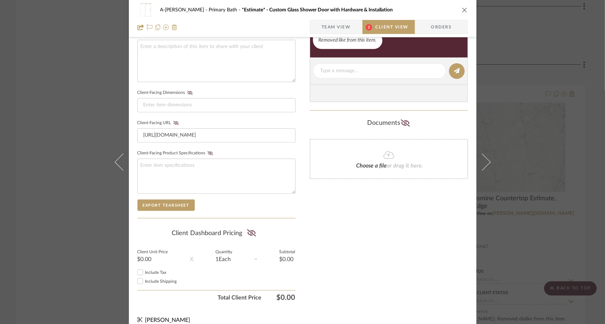
scroll to position [265, 0]
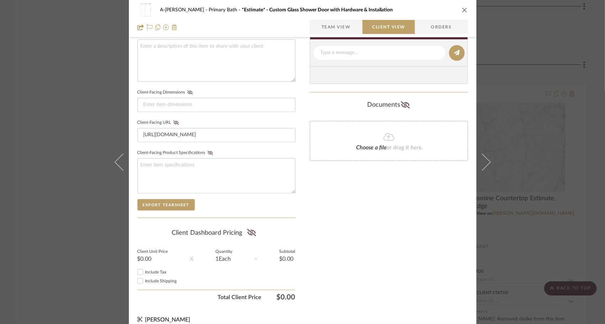
click at [463, 9] on icon "close" at bounding box center [465, 10] width 6 height 6
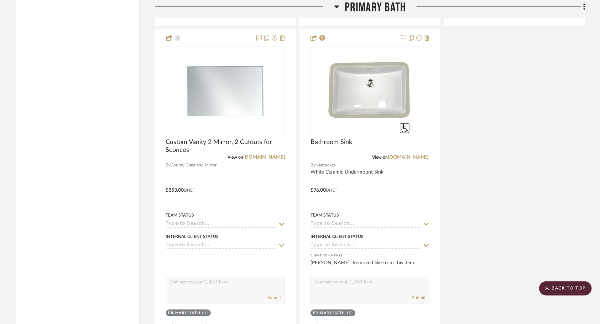
scroll to position [2879, 0]
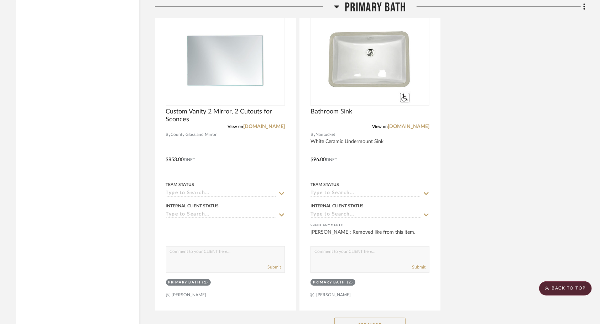
click at [391, 318] on button "See More" at bounding box center [369, 325] width 71 height 14
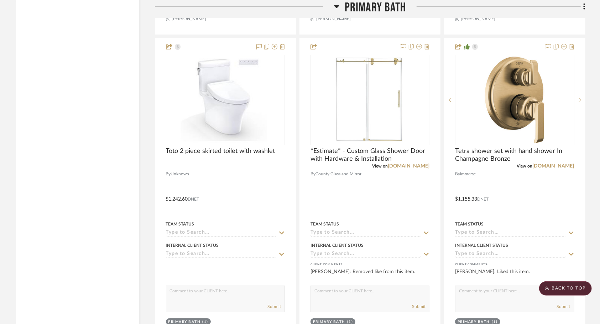
scroll to position [3465, 0]
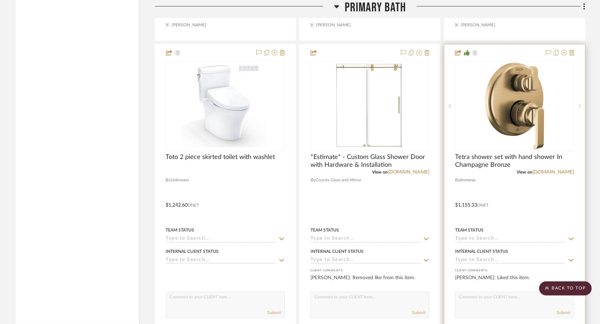
click at [542, 150] on div at bounding box center [514, 201] width 140 height 312
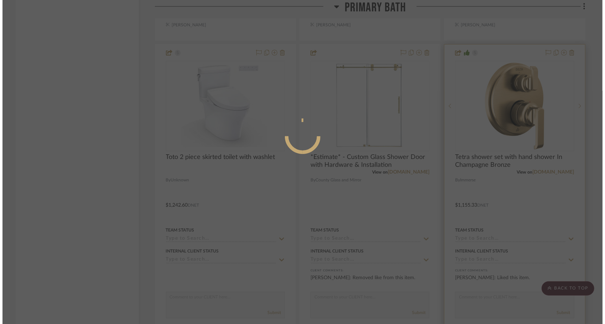
scroll to position [0, 0]
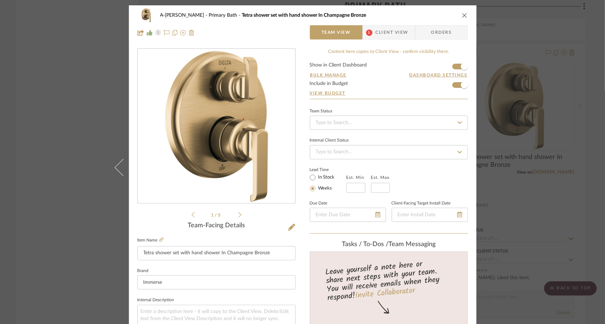
click at [393, 33] on span "Client View" at bounding box center [392, 32] width 33 height 14
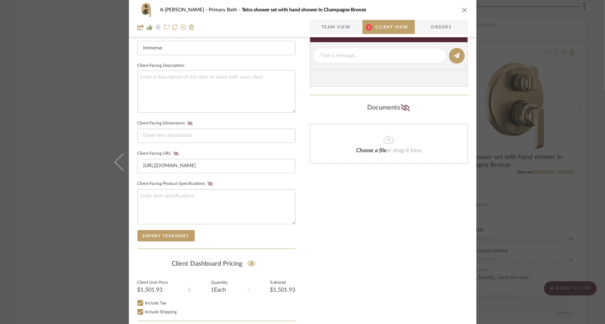
scroll to position [237, 0]
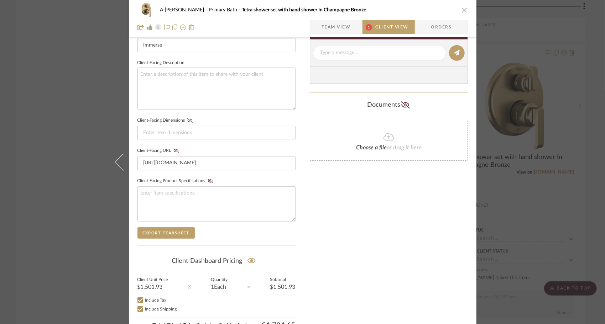
click at [463, 10] on icon "close" at bounding box center [465, 10] width 6 height 6
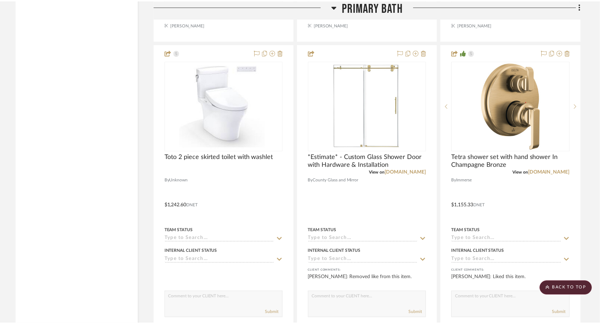
scroll to position [3465, 0]
